Goal: Task Accomplishment & Management: Complete application form

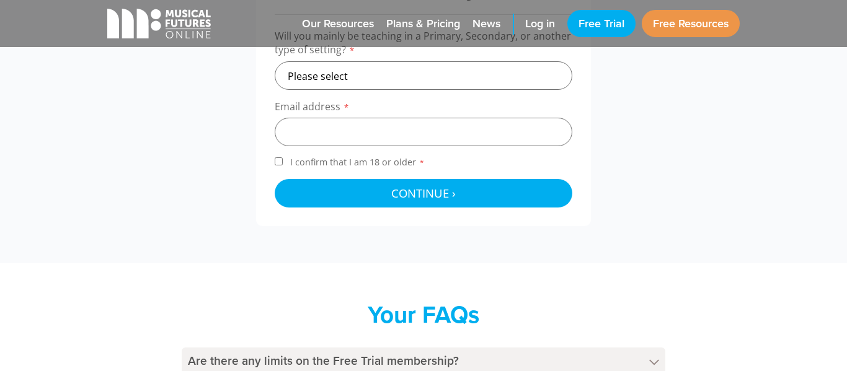
scroll to position [531, 0]
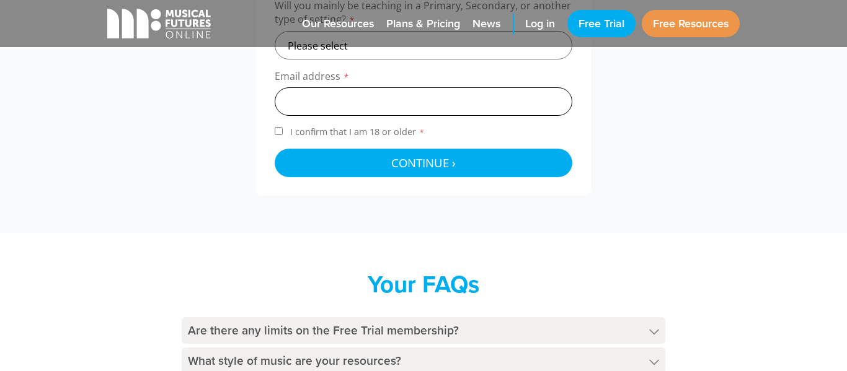
click at [421, 99] on input "email" at bounding box center [424, 101] width 298 height 29
type input "mariamwanjiru1632012@gmail.com"
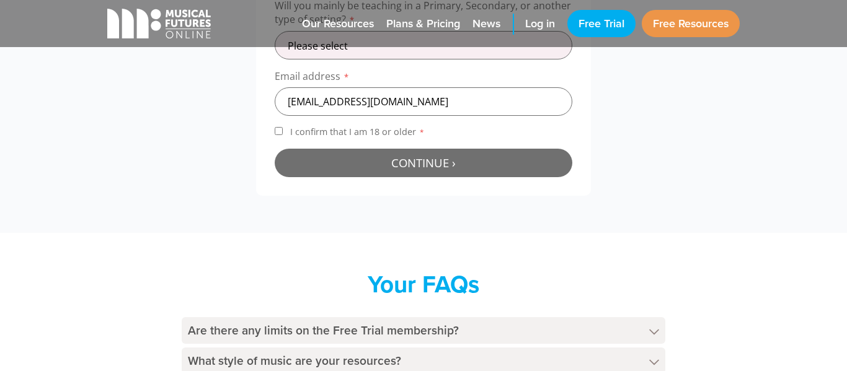
click at [376, 169] on button "Continue › Checking your details..." at bounding box center [424, 163] width 298 height 29
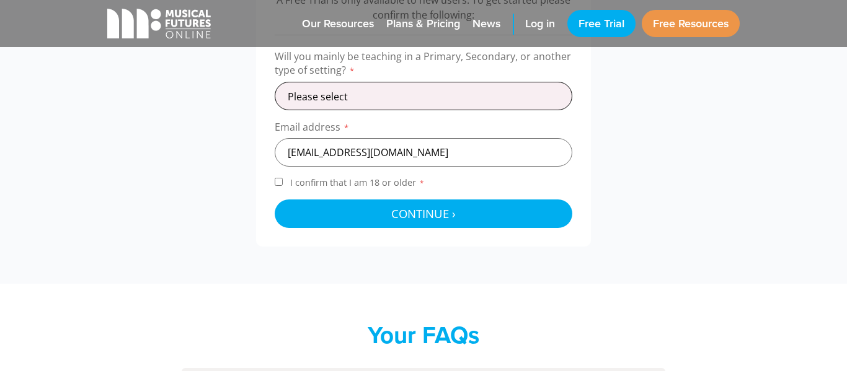
scroll to position [479, 0]
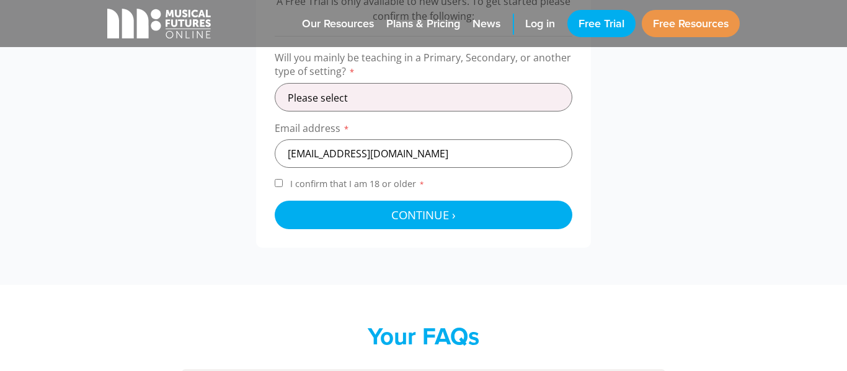
click at [369, 177] on form "Will you mainly be teaching in a Primary, Secondary, or another type of setting…" at bounding box center [424, 140] width 298 height 179
click at [374, 185] on span "I confirm that I am 18 or older *" at bounding box center [357, 184] width 139 height 12
click at [283, 185] on input "I confirm that I am 18 or older *" at bounding box center [279, 183] width 8 height 8
checkbox input "true"
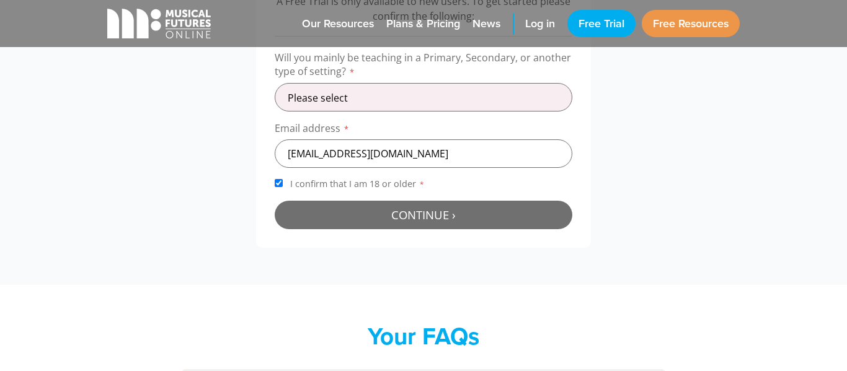
click at [375, 203] on button "Continue › Checking your details..." at bounding box center [424, 215] width 298 height 29
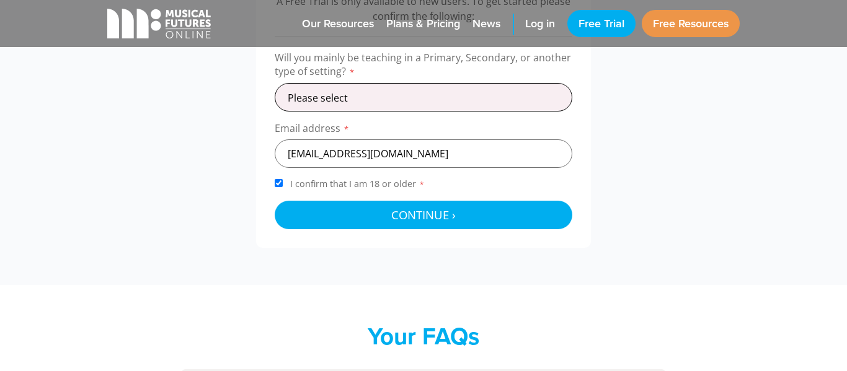
click at [379, 107] on select "Please select Primary Secondary Other" at bounding box center [424, 97] width 298 height 29
select select "primary"
click at [275, 83] on select "Please select Primary Secondary Other" at bounding box center [424, 97] width 298 height 29
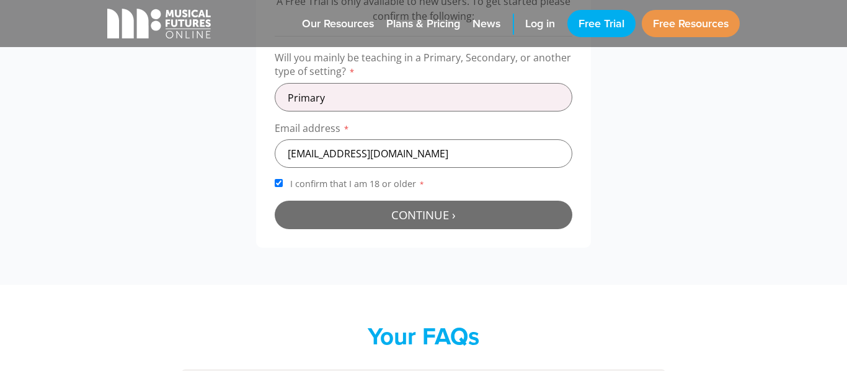
click at [397, 219] on span "Continue ›" at bounding box center [423, 214] width 64 height 15
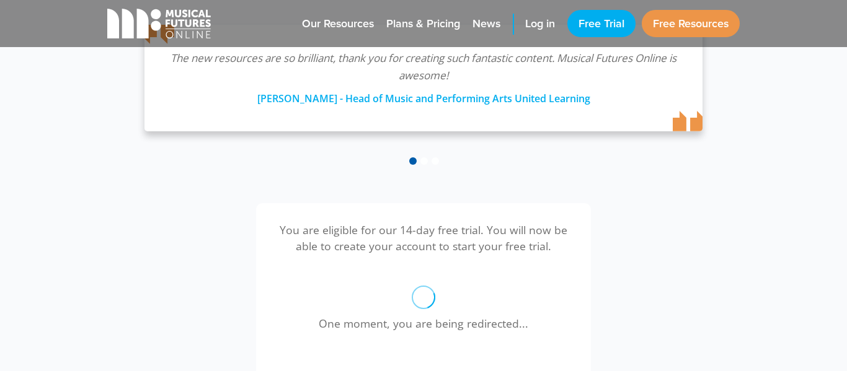
scroll to position [405, 0]
